Goal: Task Accomplishment & Management: Manage account settings

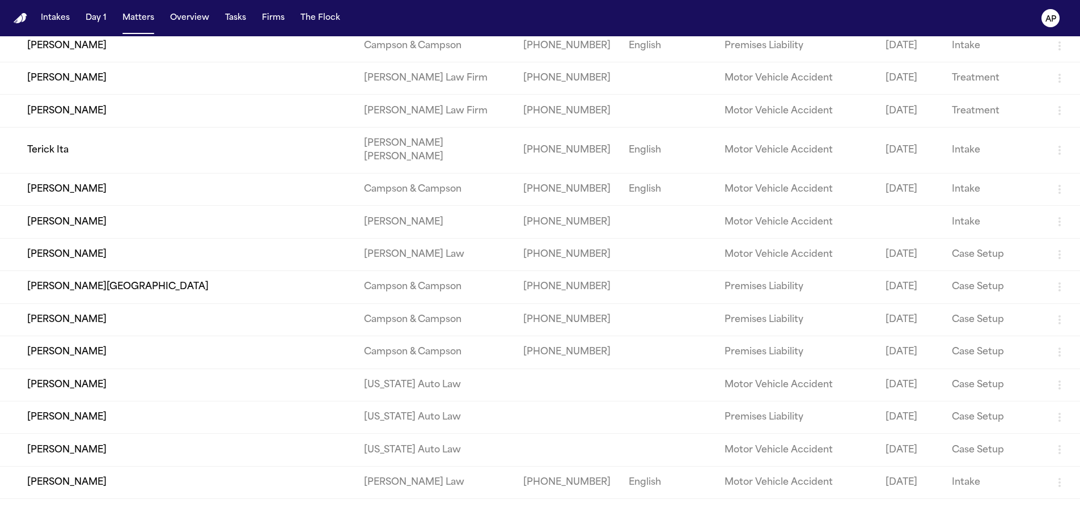
scroll to position [7537, 0]
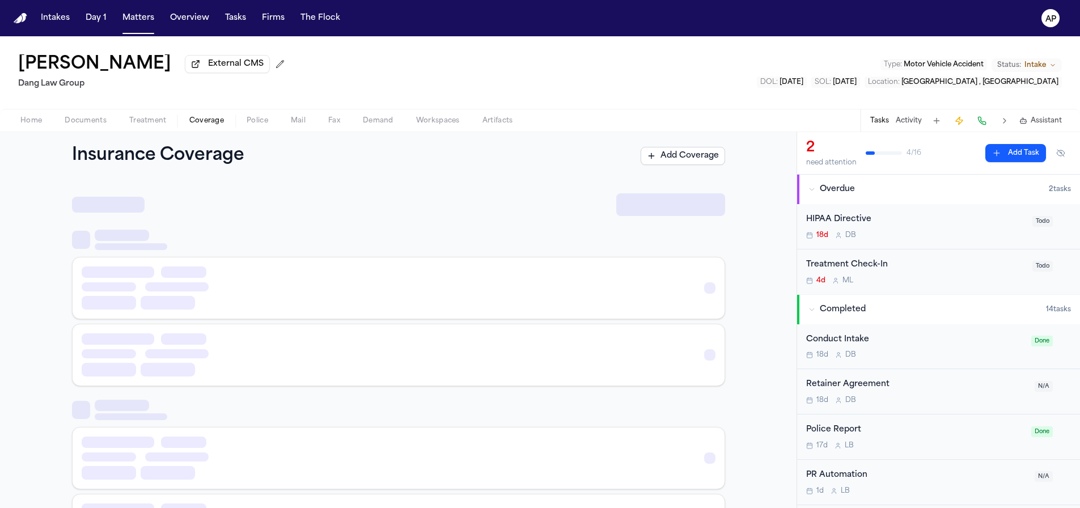
click at [194, 124] on span "Coverage" at bounding box center [206, 120] width 35 height 9
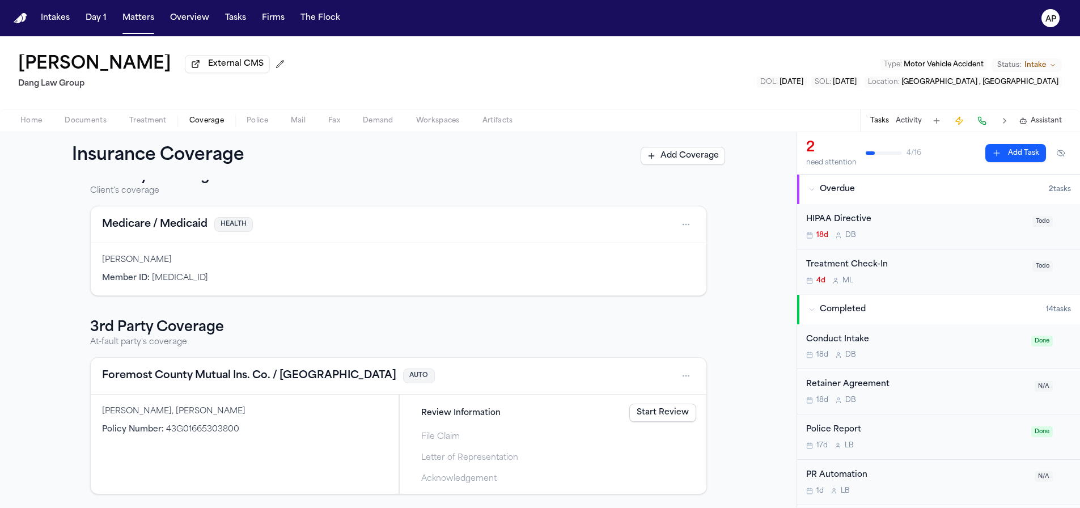
scroll to position [28, 0]
